Goal: Task Accomplishment & Management: Use online tool/utility

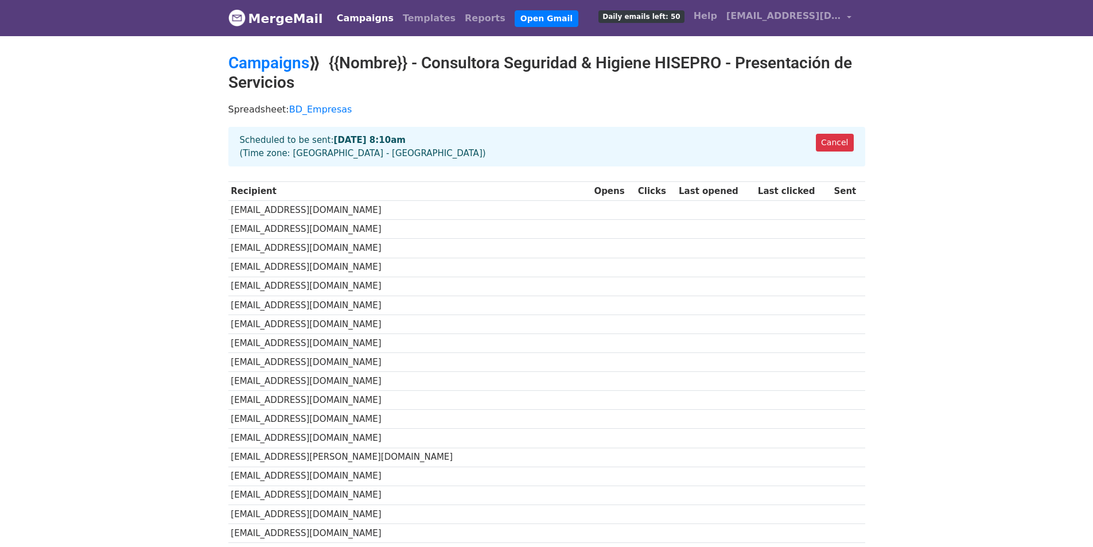
click at [353, 16] on link "Campaigns" at bounding box center [365, 18] width 66 height 23
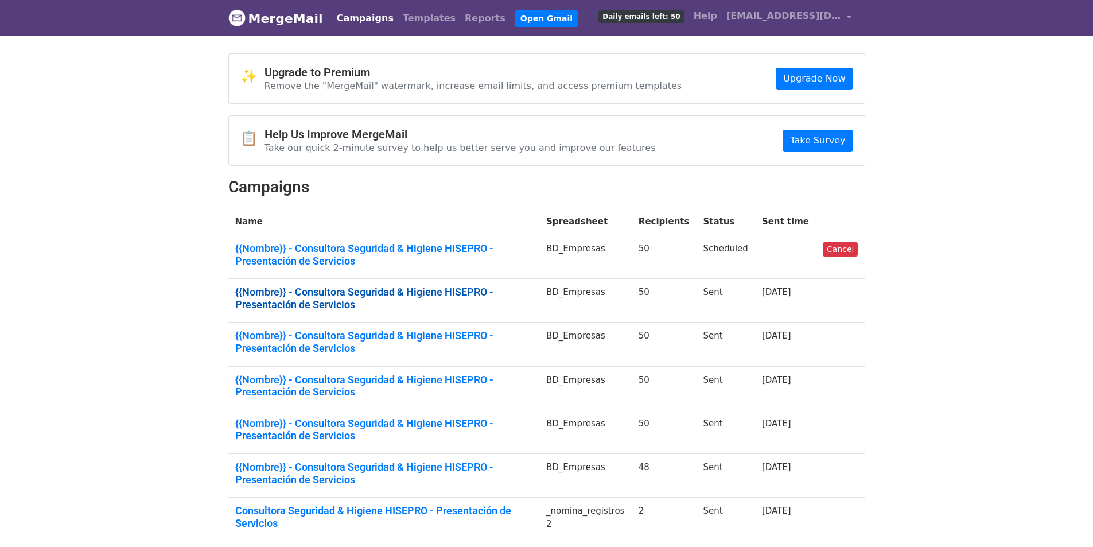
click at [385, 288] on link "{{Nombre}} - Consultora Seguridad & Higiene HISEPRO - Presentación de Servicios" at bounding box center [383, 298] width 297 height 25
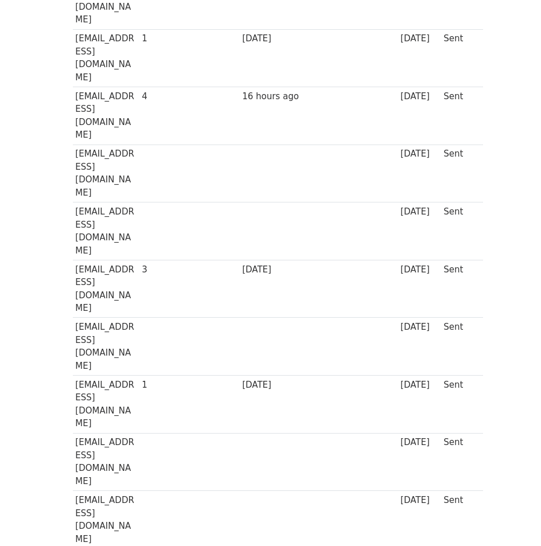
scroll to position [961, 0]
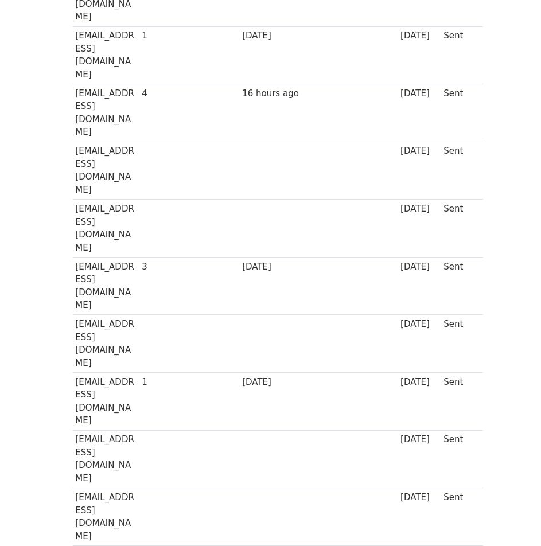
drag, startPoint x: 75, startPoint y: 364, endPoint x: 170, endPoint y: 364, distance: 95.3
drag, startPoint x: 76, startPoint y: 367, endPoint x: 166, endPoint y: 361, distance: 89.7
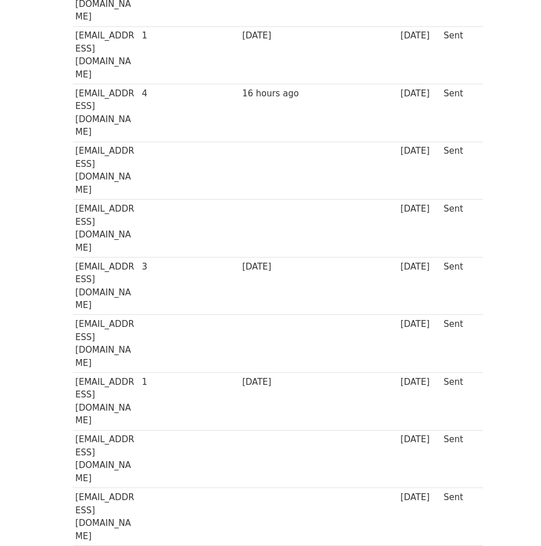
drag, startPoint x: 169, startPoint y: 362, endPoint x: 75, endPoint y: 365, distance: 94.8
copy td "[EMAIL_ADDRESS][DOMAIN_NAME]"
drag, startPoint x: 76, startPoint y: 384, endPoint x: 159, endPoint y: 381, distance: 83.3
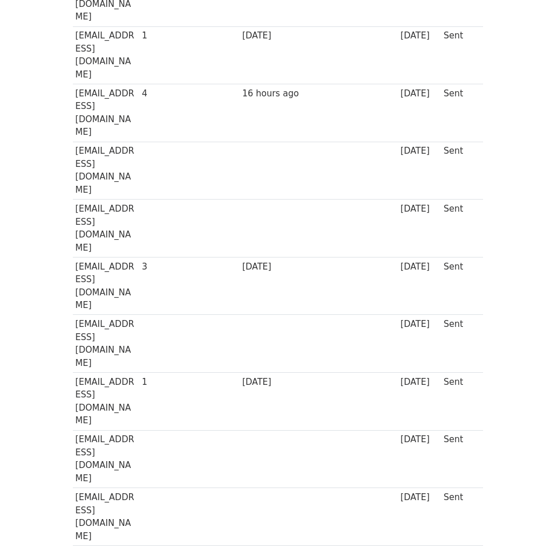
copy td "[PERSON_NAME][EMAIL_ADDRESS][DOMAIN_NAME]"
drag, startPoint x: 76, startPoint y: 403, endPoint x: 133, endPoint y: 413, distance: 57.6
copy td "[EMAIL_ADDRESS][DOMAIN_NAME]"
drag, startPoint x: 74, startPoint y: 434, endPoint x: 175, endPoint y: 433, distance: 101.0
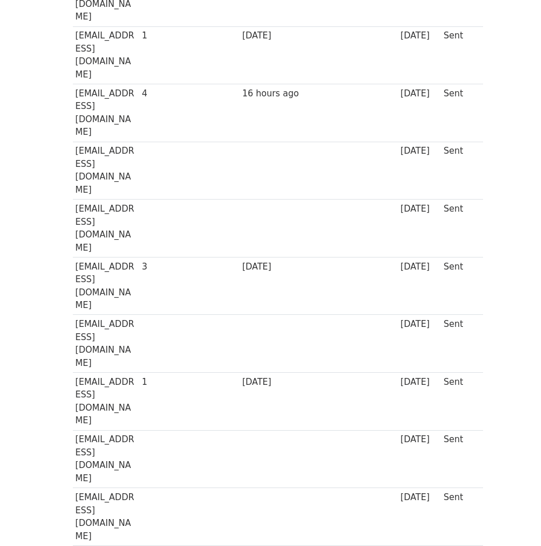
copy td "[EMAIL_ADDRESS][DOMAIN_NAME]"
